Goal: Task Accomplishment & Management: Manage account settings

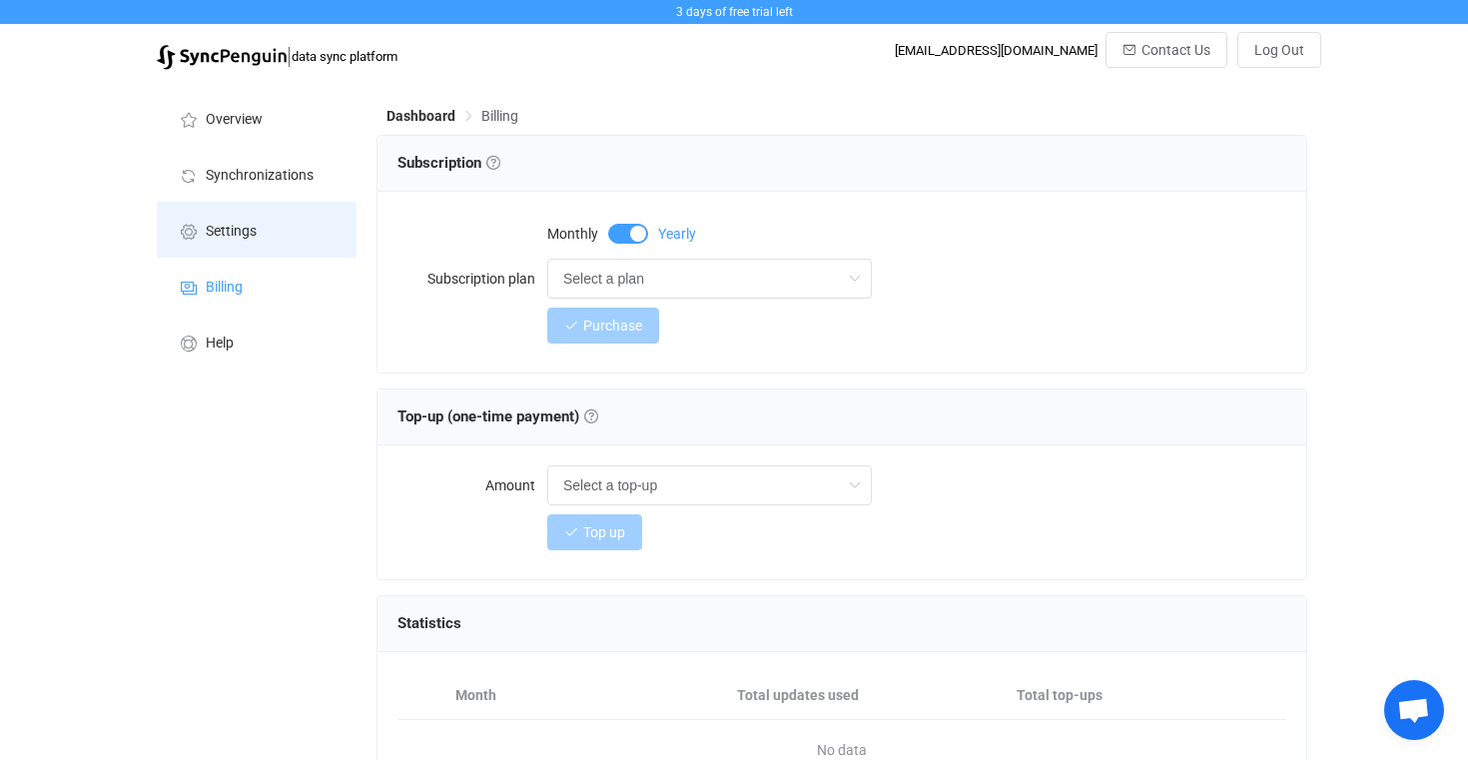
click at [287, 226] on li "Settings" at bounding box center [257, 230] width 200 height 56
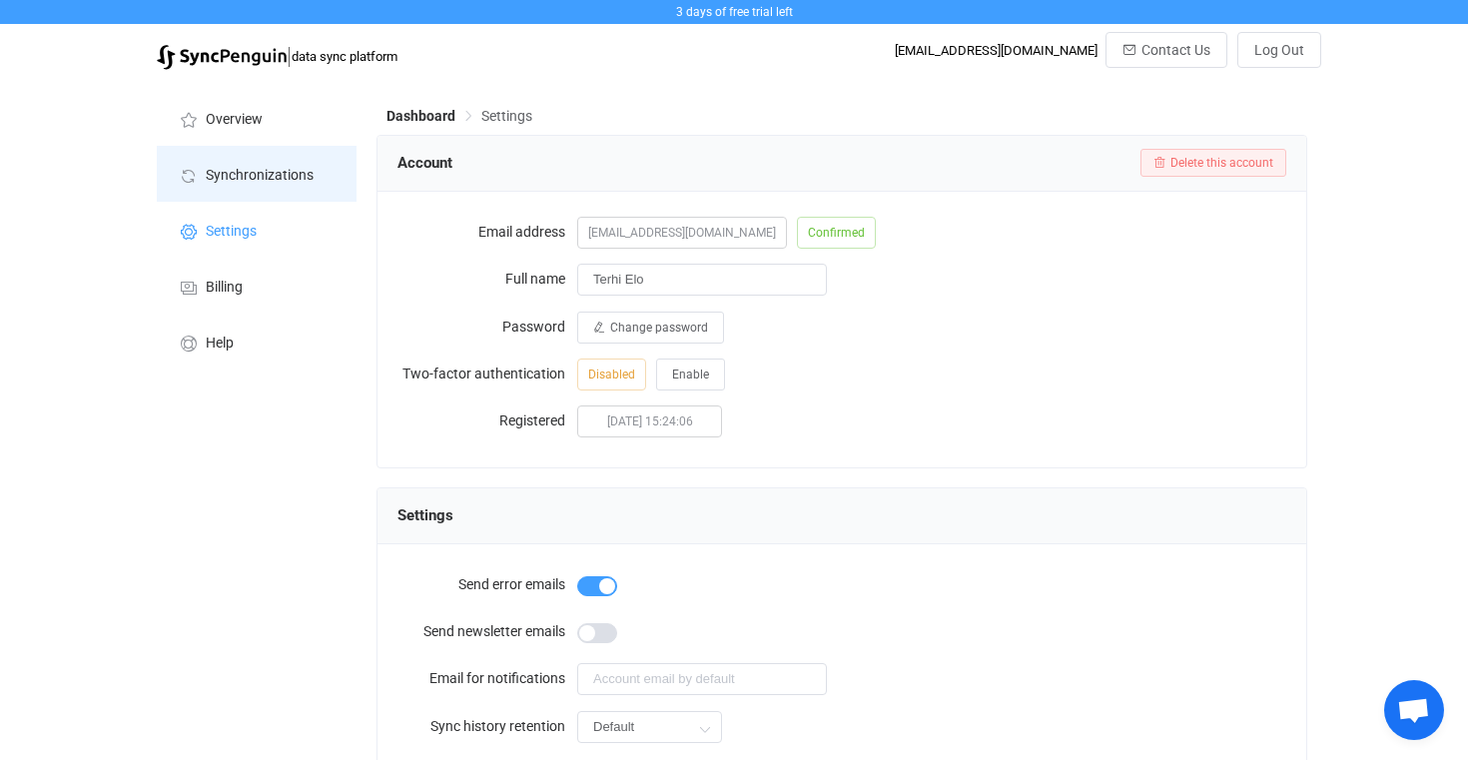
click at [274, 174] on span "Synchronizations" at bounding box center [260, 176] width 108 height 16
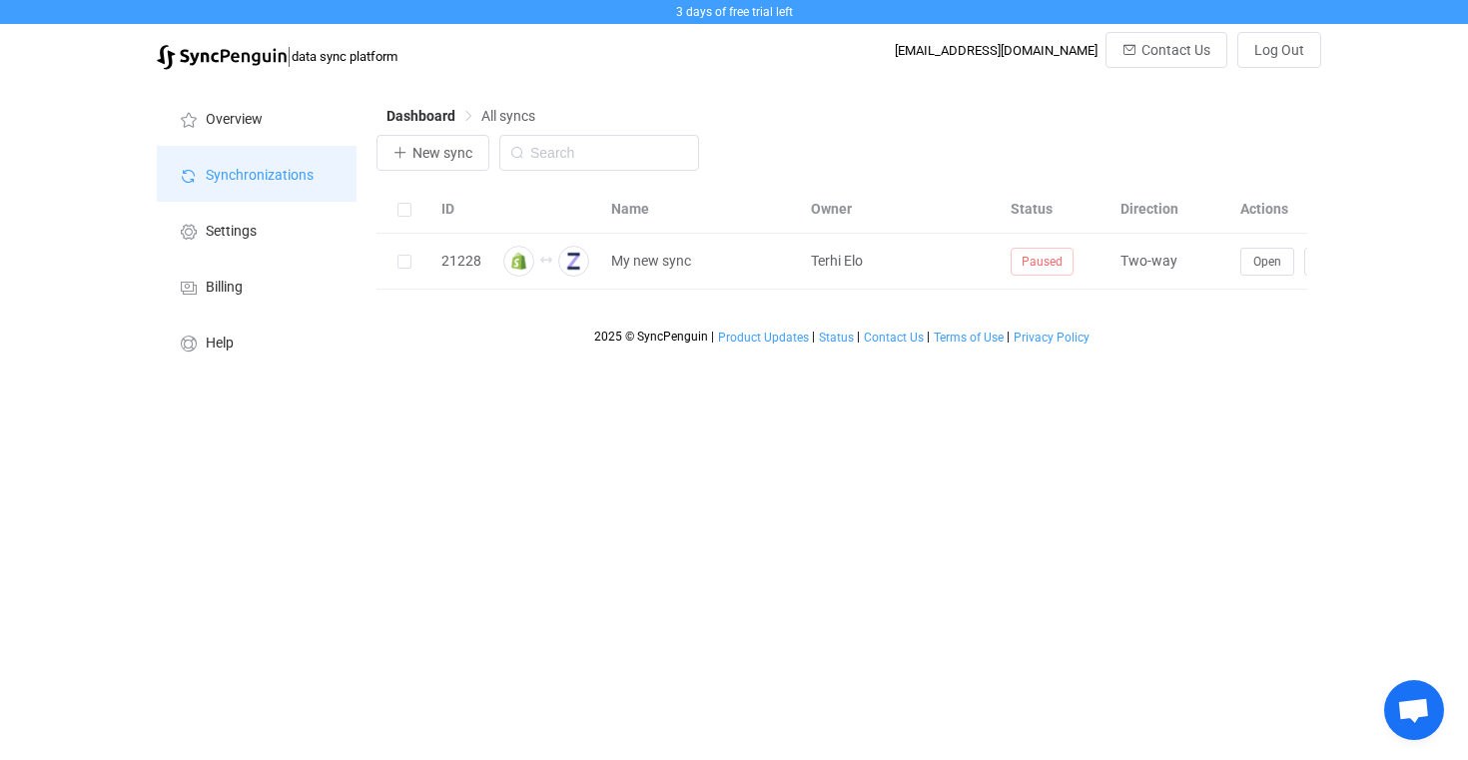
click at [251, 151] on li "Synchronizations" at bounding box center [257, 174] width 200 height 56
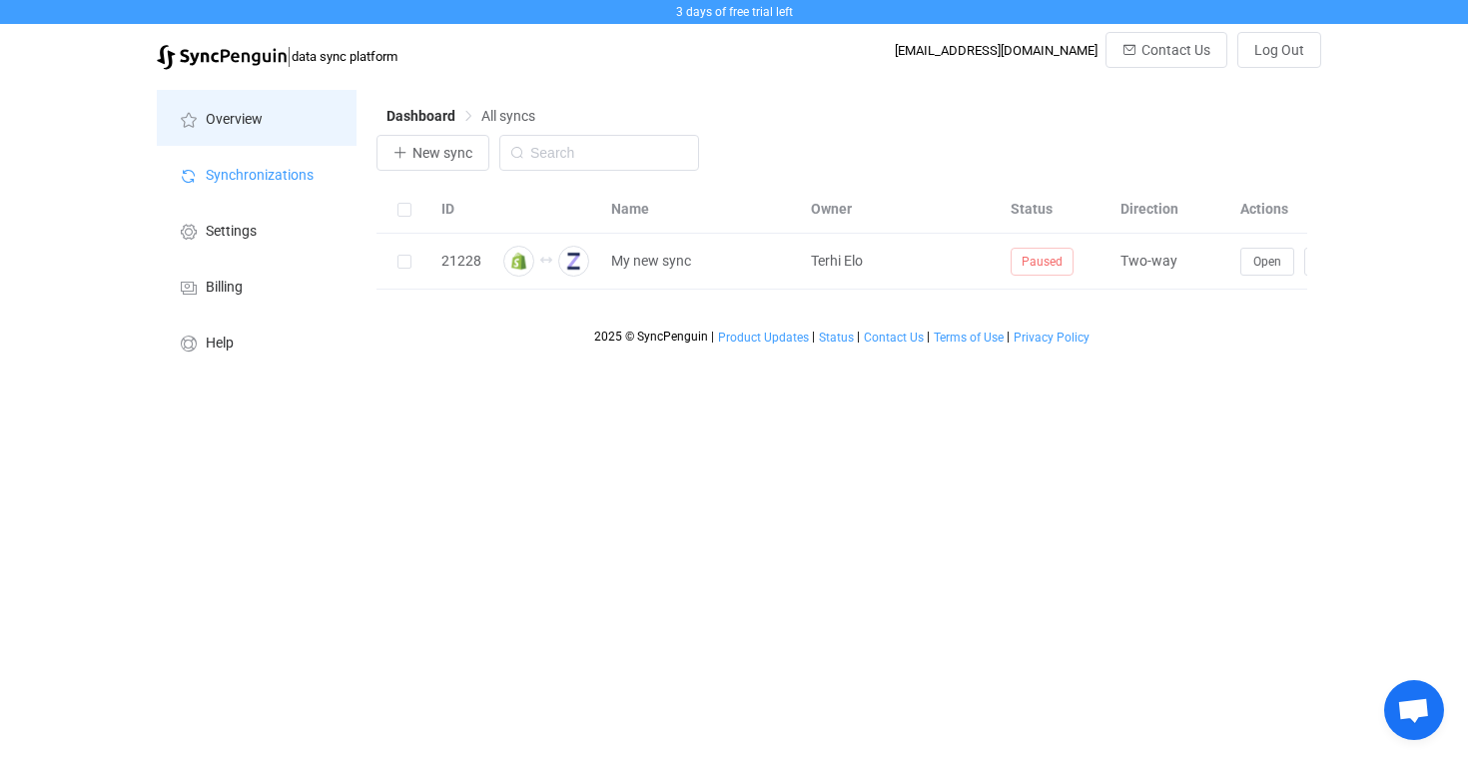
click at [260, 121] on span "Overview" at bounding box center [234, 120] width 57 height 16
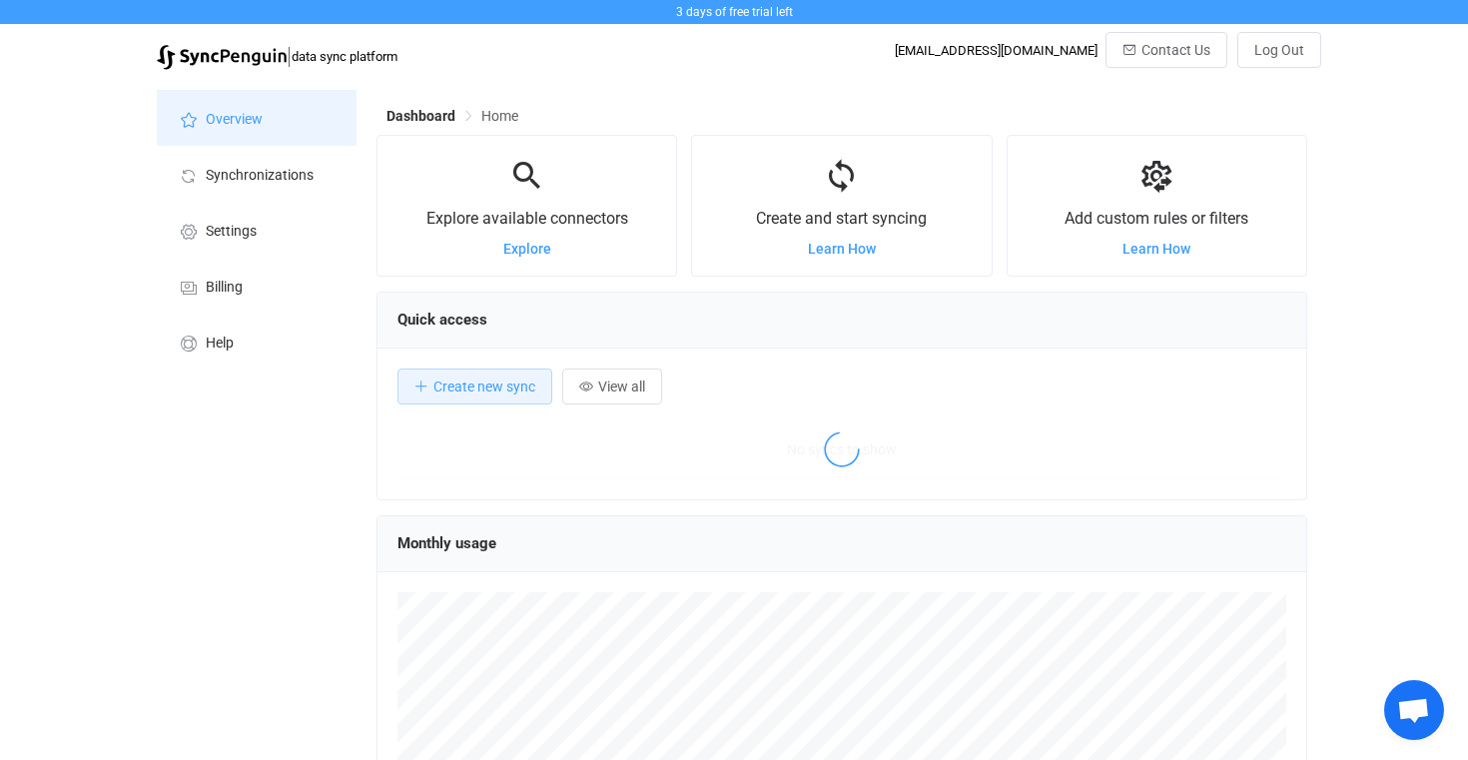
scroll to position [387, 931]
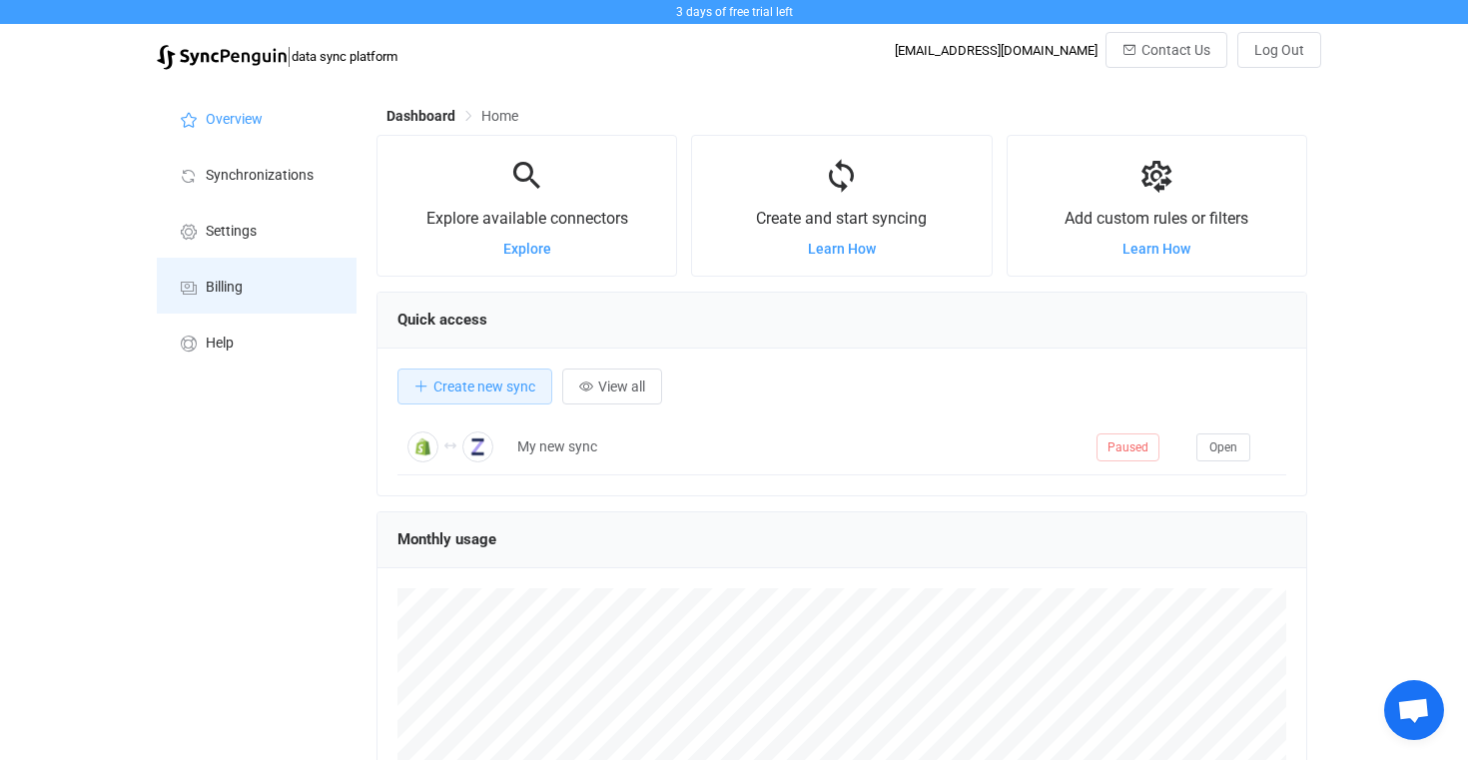
click at [222, 267] on li "Billing" at bounding box center [257, 286] width 200 height 56
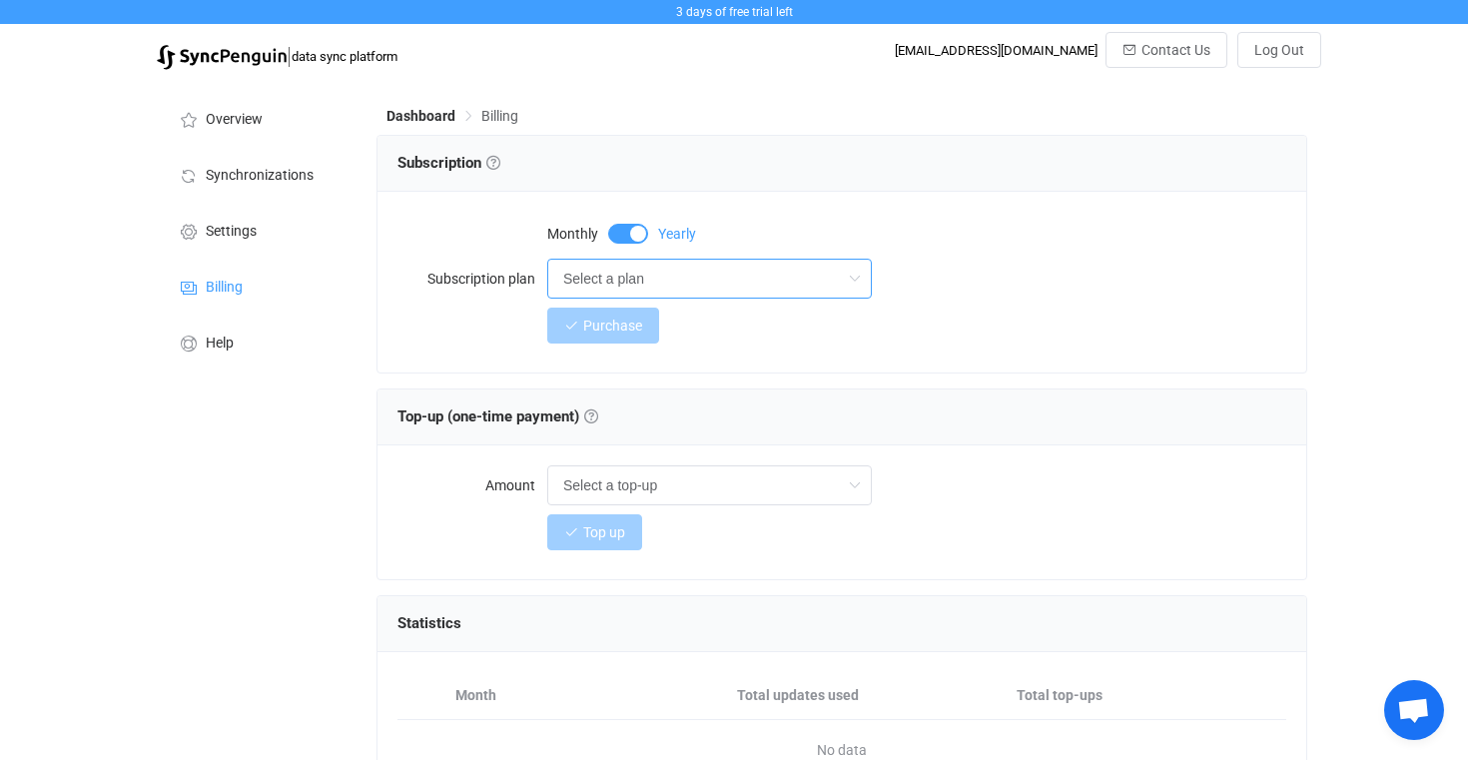
click at [604, 279] on input "Select a plan" at bounding box center [709, 279] width 325 height 40
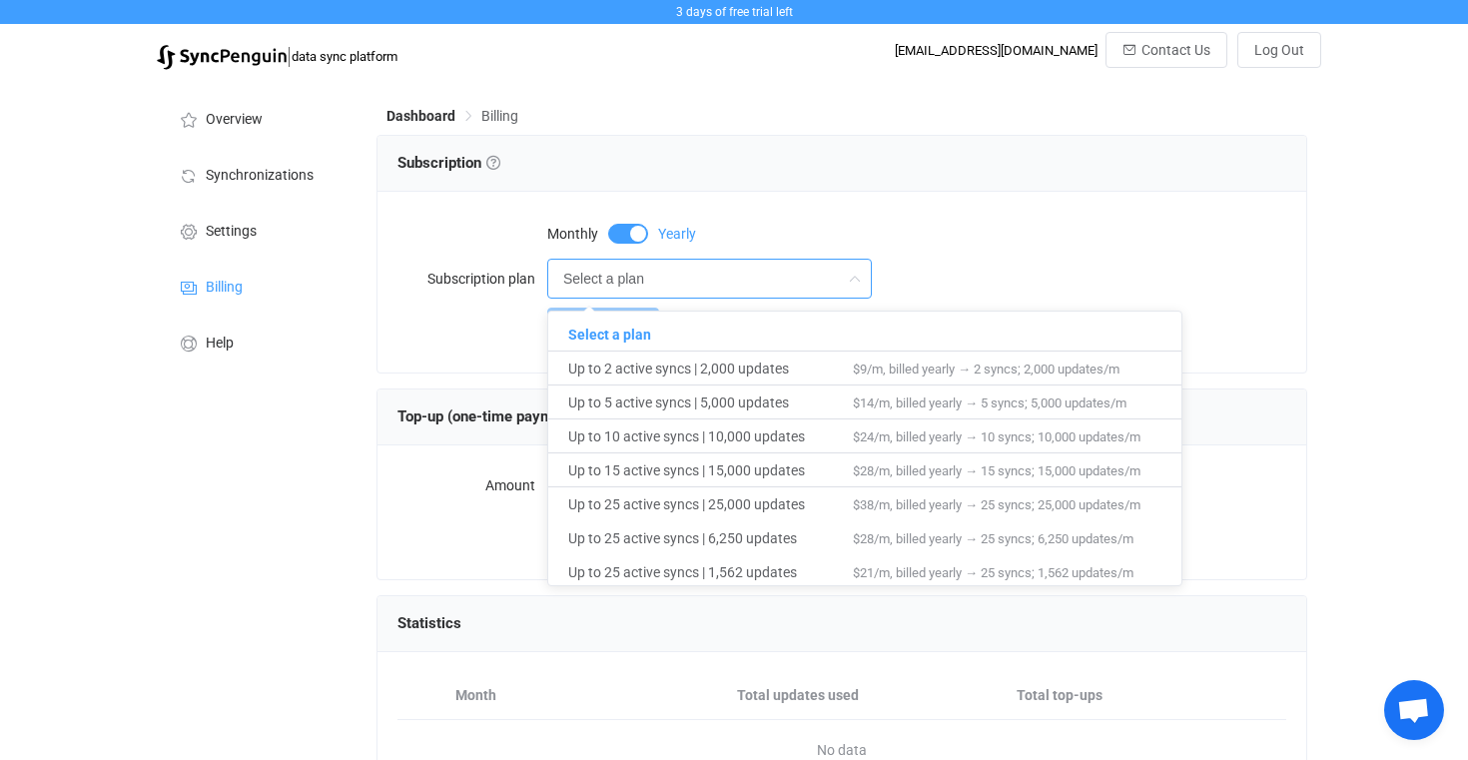
click at [593, 278] on input "Select a plan" at bounding box center [709, 279] width 325 height 40
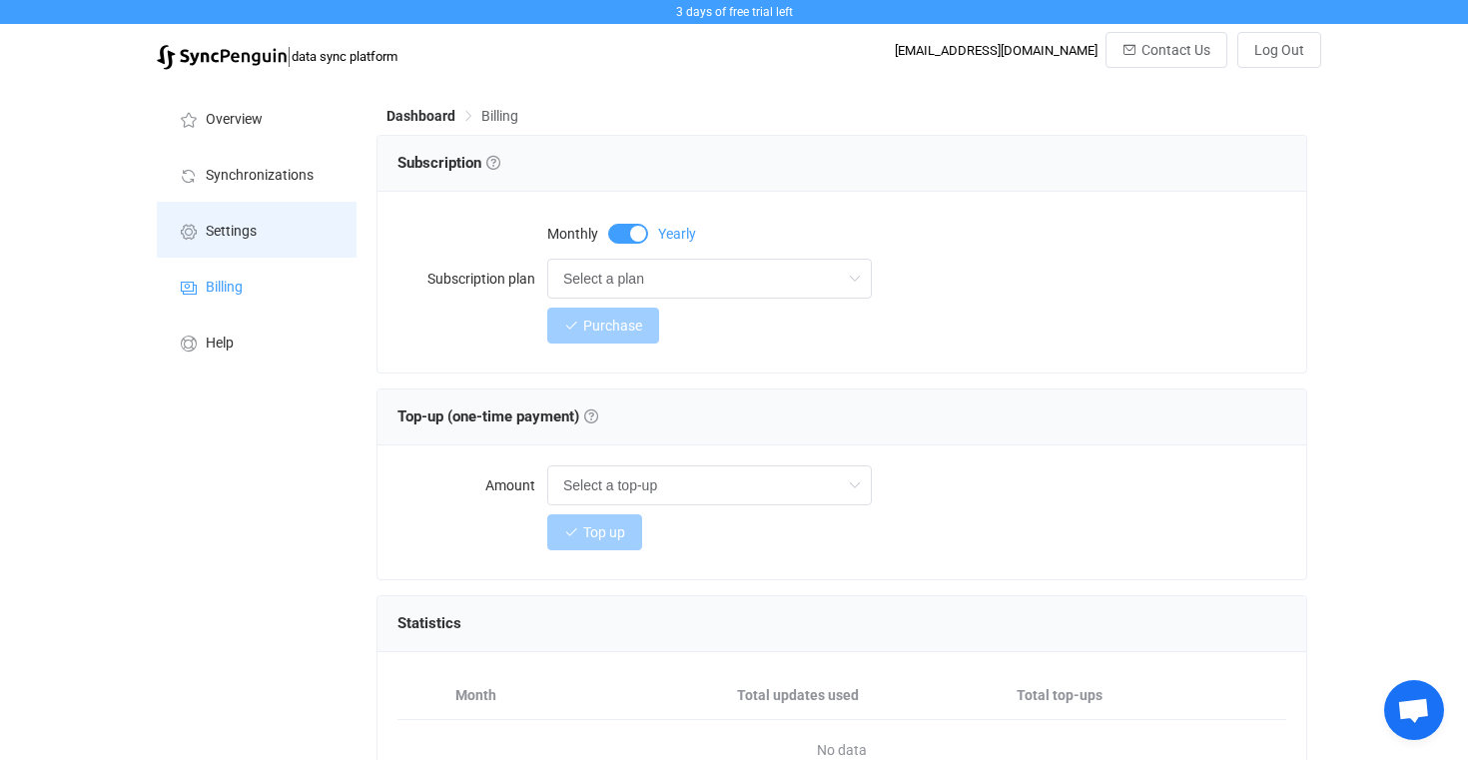
click at [237, 237] on span "Settings" at bounding box center [231, 232] width 51 height 16
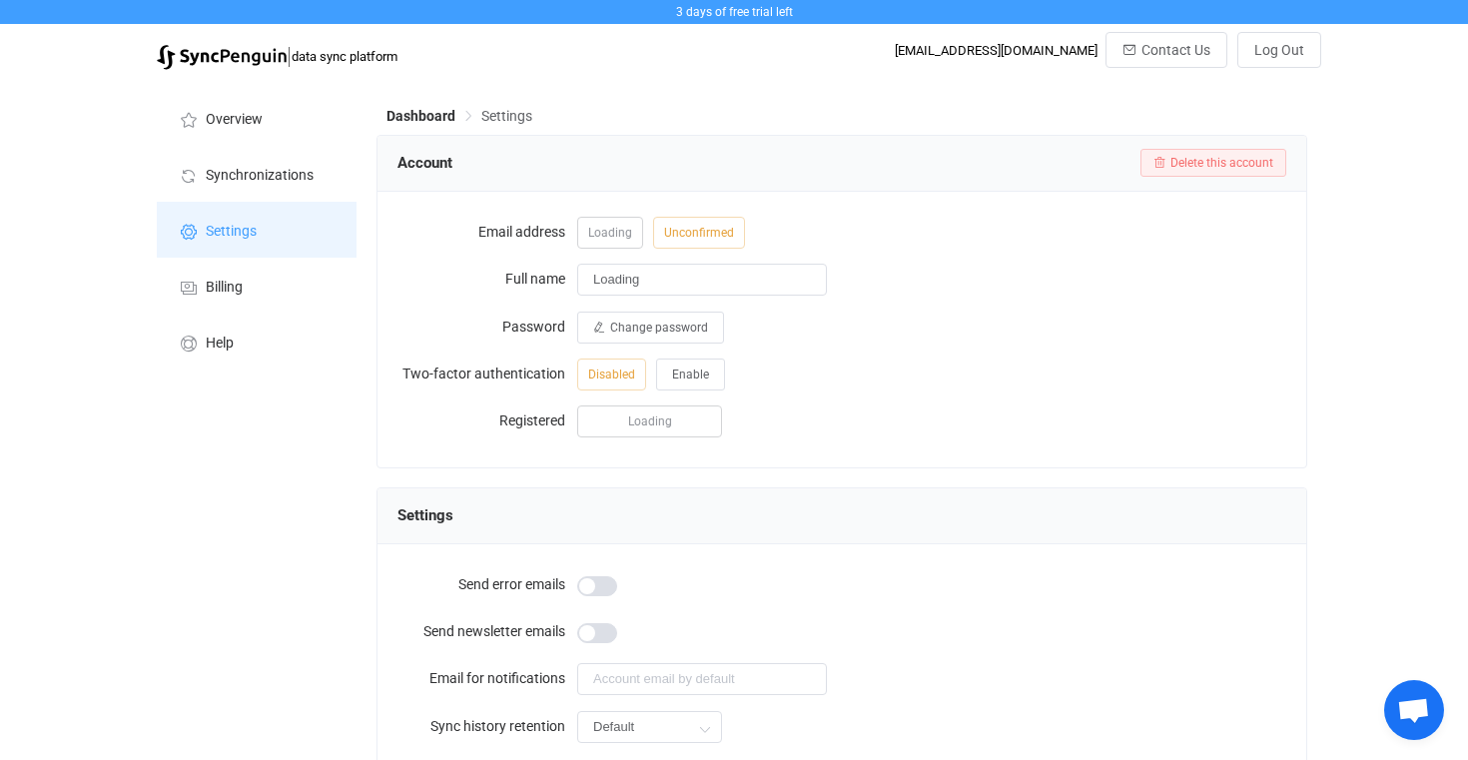
type input "Terhi Elo"
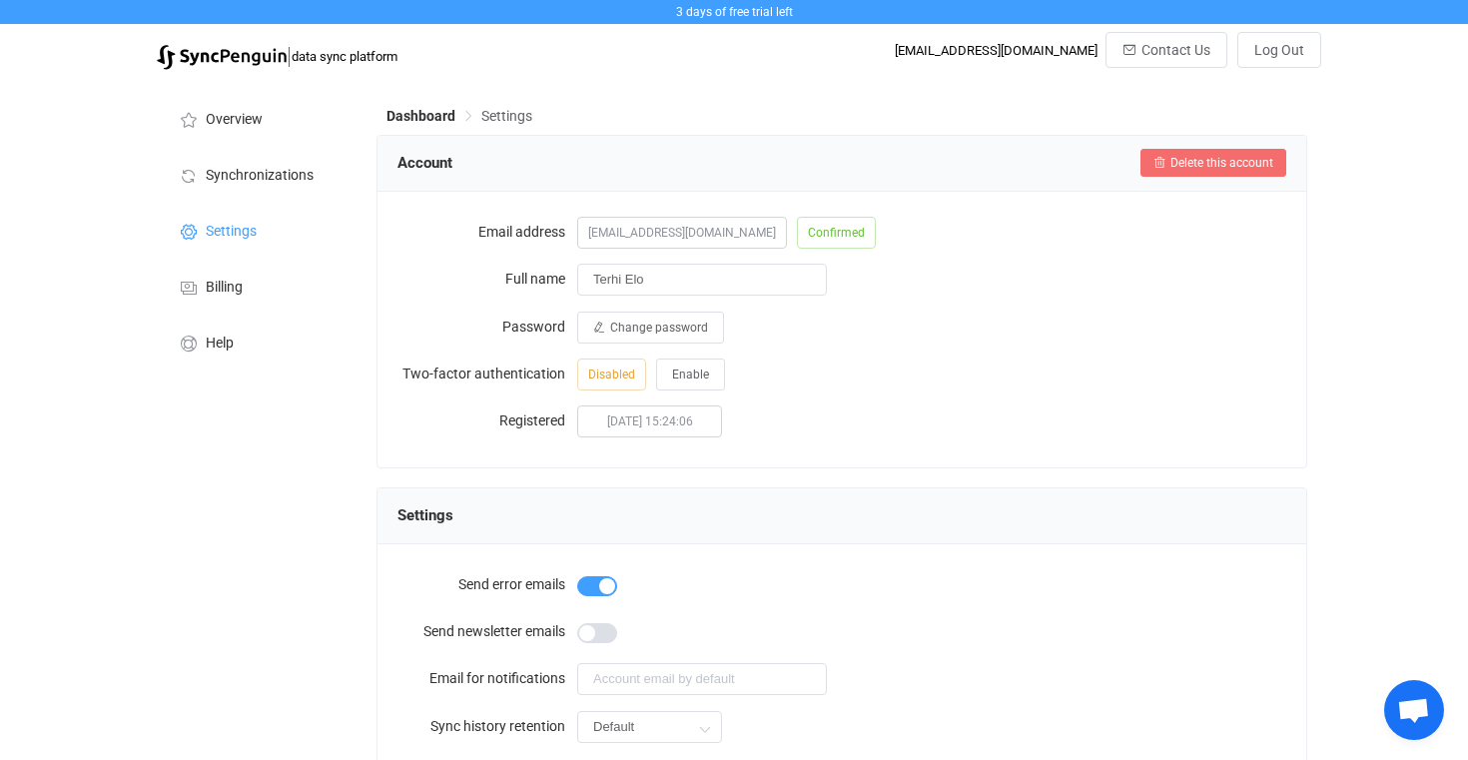
click at [1177, 153] on button "Delete this account" at bounding box center [1214, 163] width 146 height 28
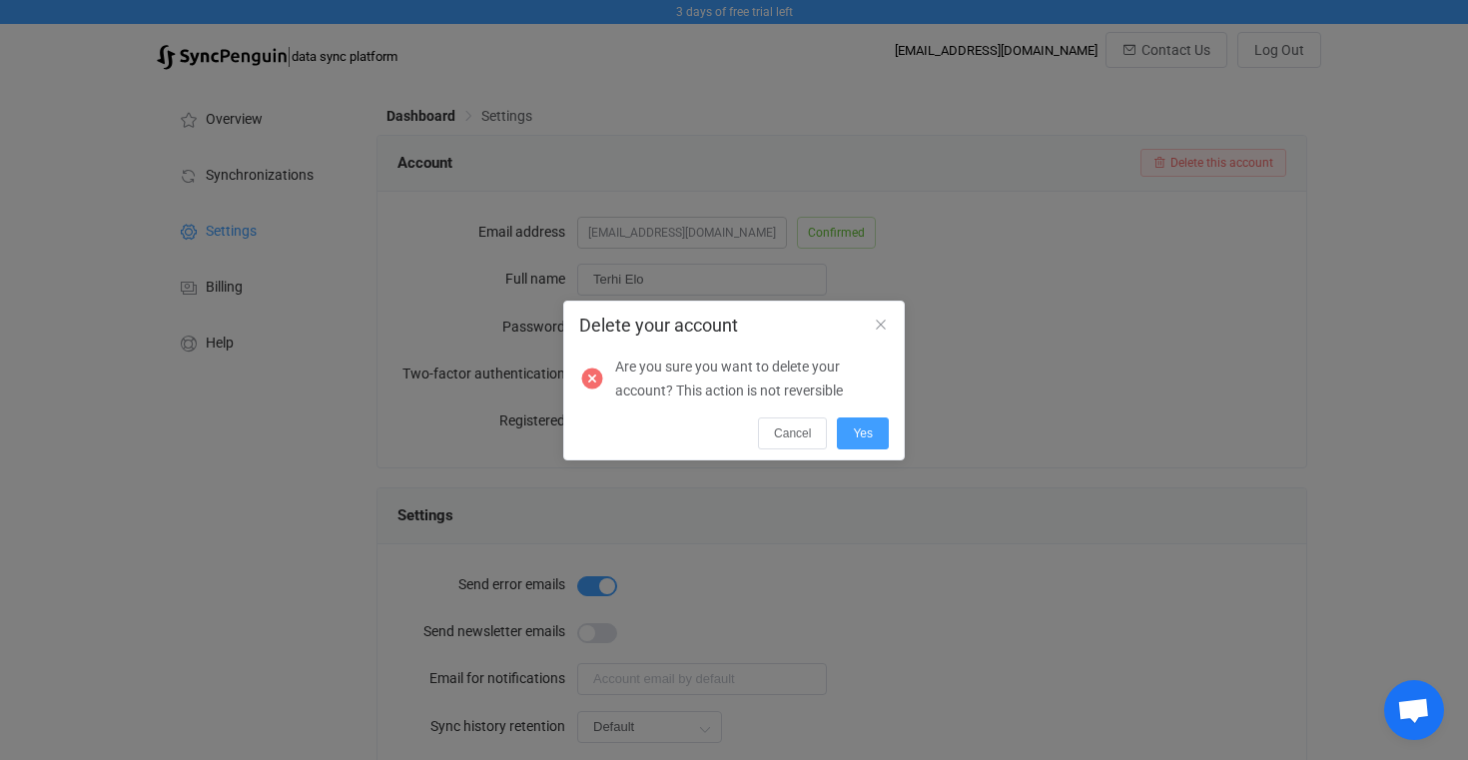
click at [868, 450] on div "Delete your account Are you sure you want to delete your account? This action i…" at bounding box center [734, 381] width 342 height 160
click at [869, 426] on span "Yes" at bounding box center [863, 433] width 20 height 14
